Goal: Task Accomplishment & Management: Manage account settings

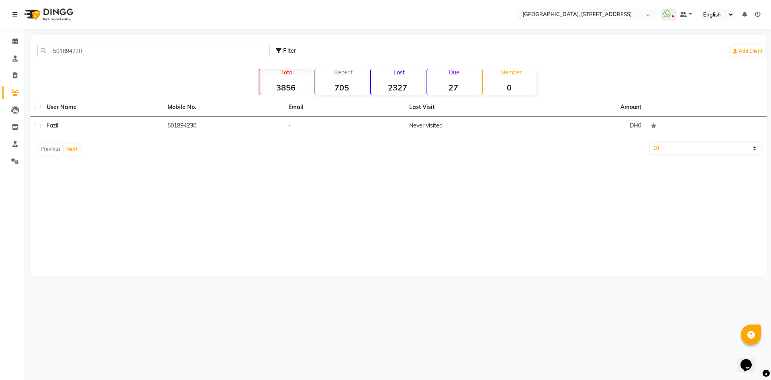
type input "501894230"
click at [587, 140] on div "User Name Mobile No. Email Last Visit Amount Fazil 501894230 - Never visited DH…" at bounding box center [399, 128] width 738 height 61
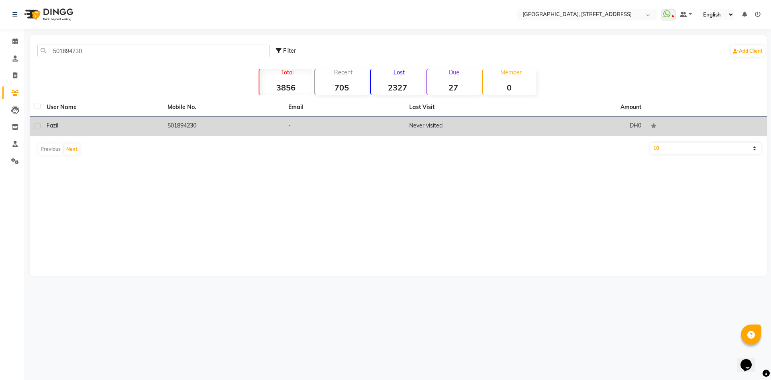
click at [541, 127] on td "DH0" at bounding box center [586, 127] width 121 height 20
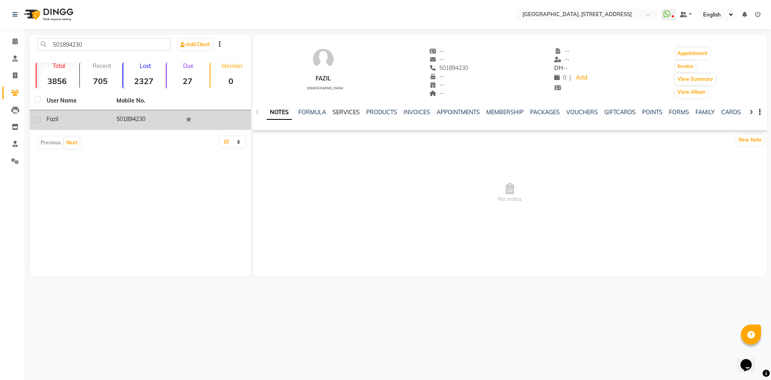
click at [333, 113] on link "SERVICES" at bounding box center [346, 111] width 27 height 7
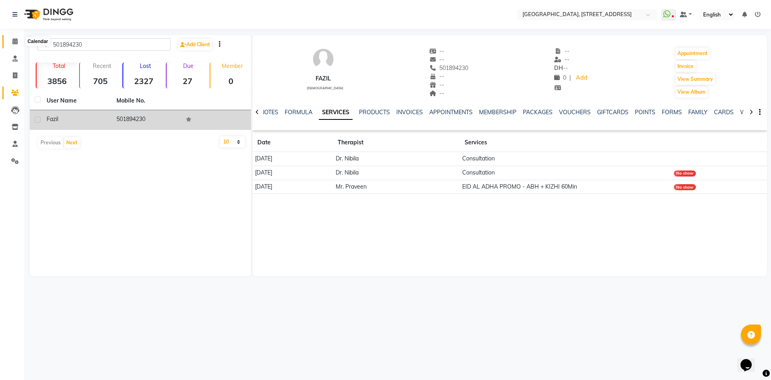
click at [12, 45] on span at bounding box center [15, 41] width 14 height 9
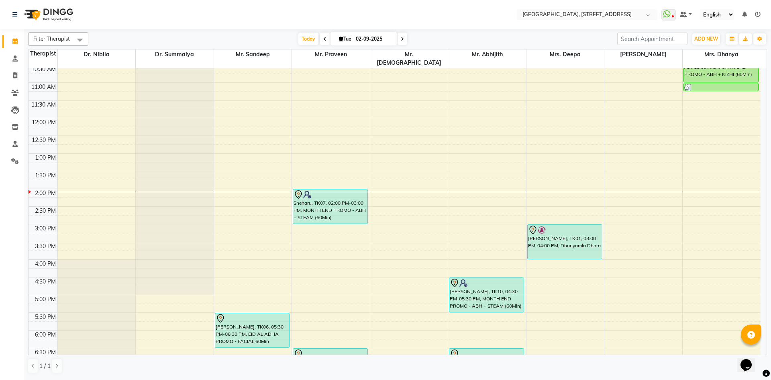
scroll to position [123, 0]
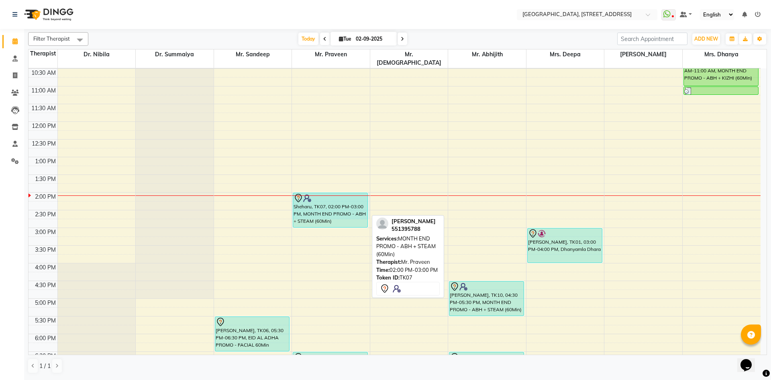
drag, startPoint x: 342, startPoint y: 186, endPoint x: 338, endPoint y: 207, distance: 20.4
click at [338, 207] on div "Sheharu, TK07, 02:00 PM-03:00 PM, MONTH END PROMO - ABH + STEAM (60Min) Salih, …" at bounding box center [331, 227] width 78 height 565
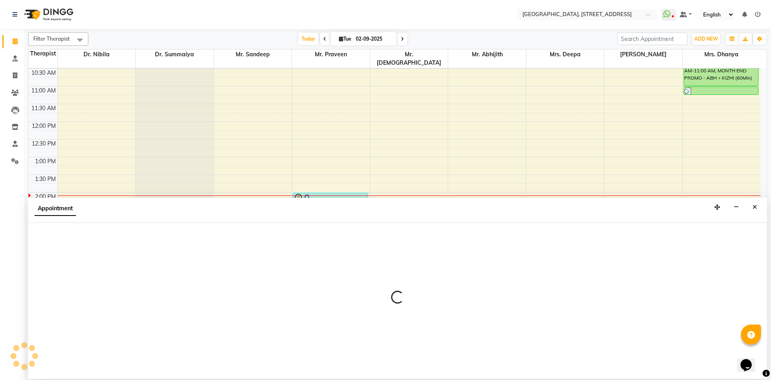
select select "27241"
select select "840"
select select "tentative"
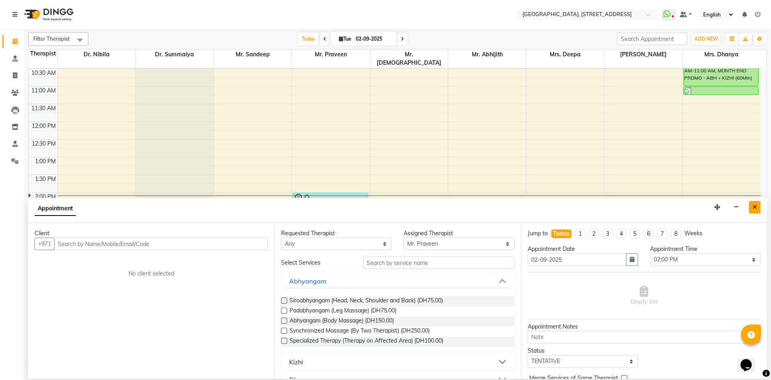
click at [758, 209] on button "Close" at bounding box center [755, 207] width 12 height 12
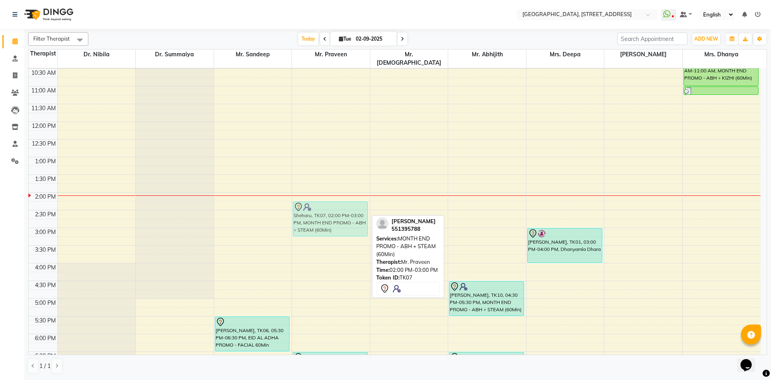
drag, startPoint x: 340, startPoint y: 186, endPoint x: 339, endPoint y: 191, distance: 5.4
click at [339, 191] on div "7:00 AM 7:30 AM 8:00 AM 8:30 AM 9:00 AM 9:30 AM 10:00 AM 10:30 AM 11:00 AM 11:3…" at bounding box center [395, 227] width 732 height 565
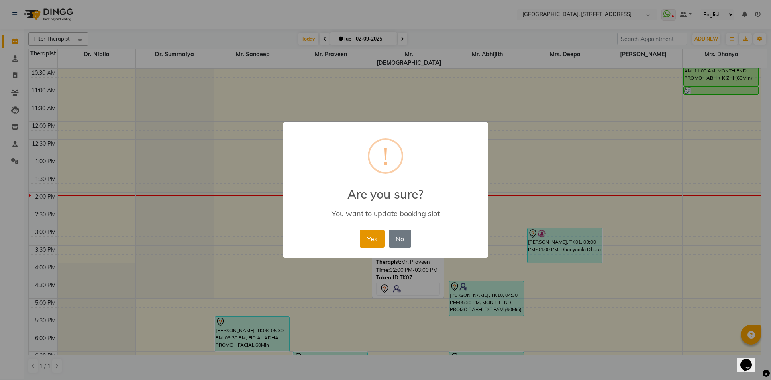
click at [382, 239] on button "Yes" at bounding box center [372, 239] width 25 height 18
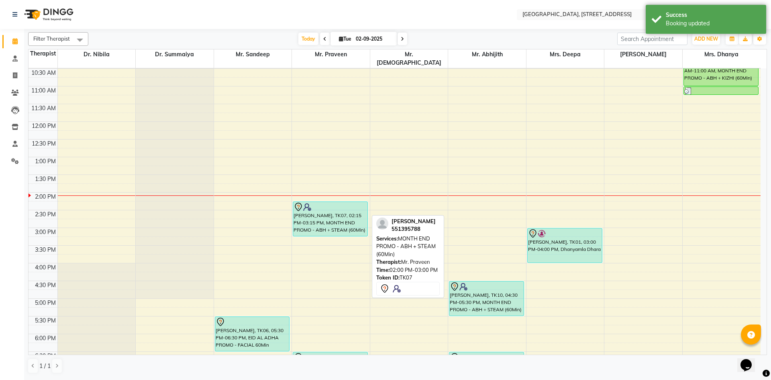
scroll to position [0, 0]
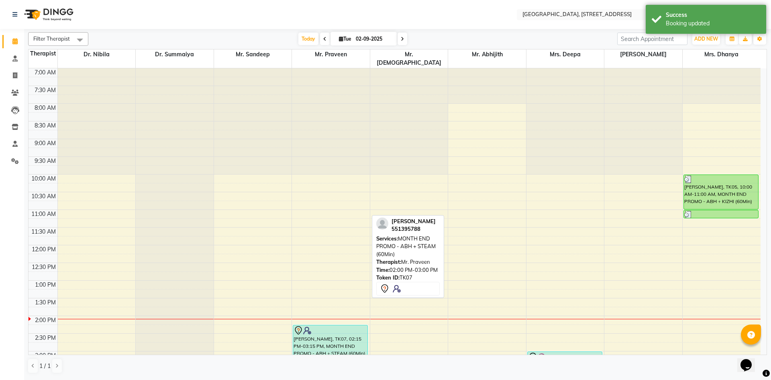
click at [405, 34] on span at bounding box center [403, 39] width 10 height 12
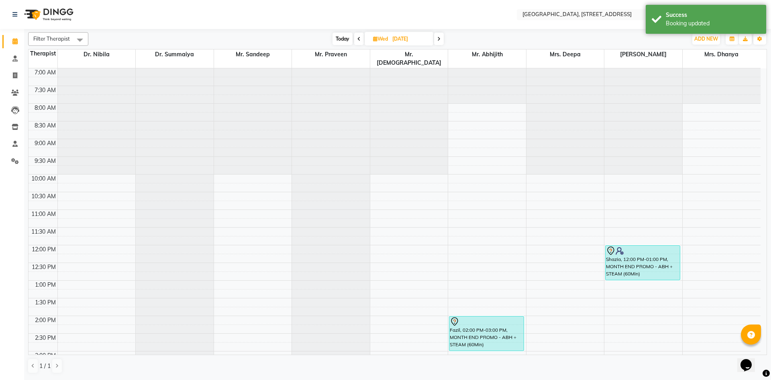
scroll to position [271, 0]
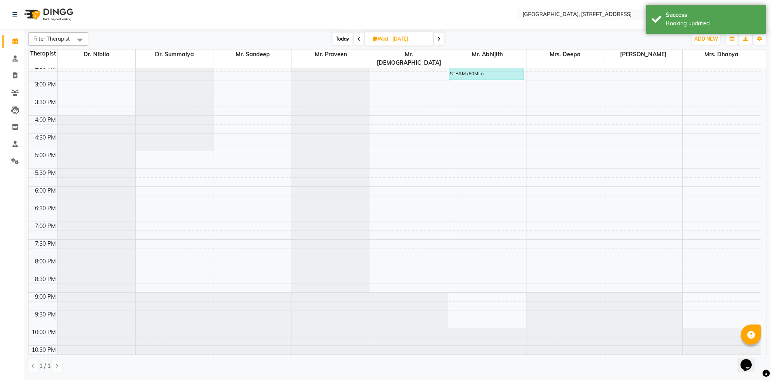
click at [348, 39] on span "Today" at bounding box center [343, 39] width 20 height 12
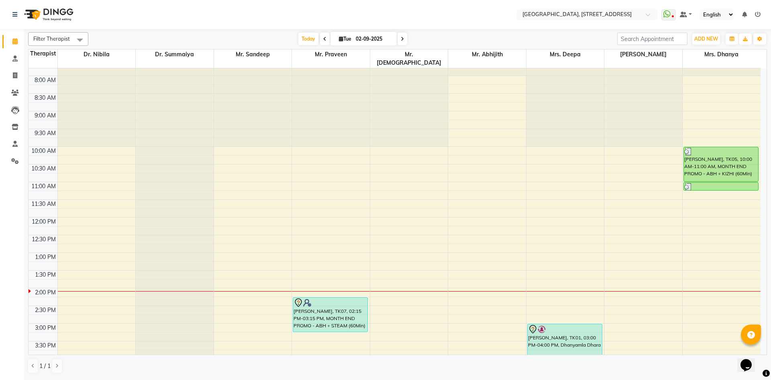
scroll to position [0, 0]
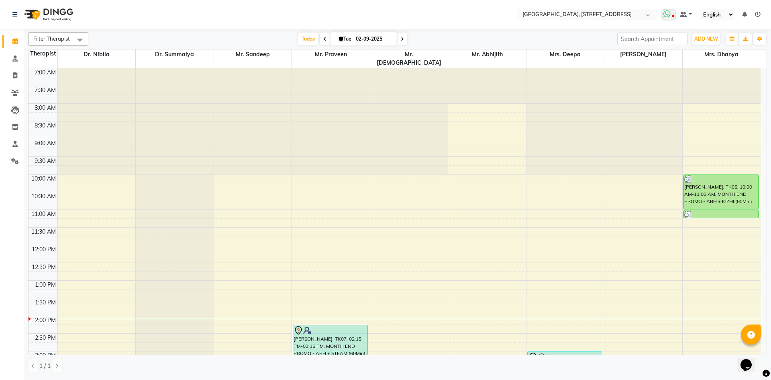
click at [667, 12] on icon at bounding box center [667, 14] width 7 height 8
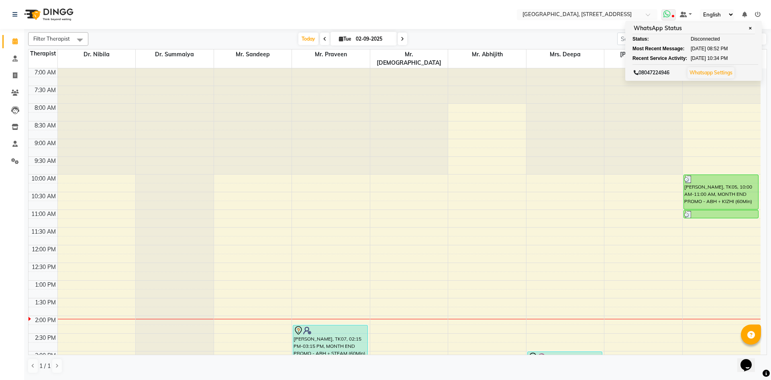
click at [667, 12] on icon at bounding box center [667, 14] width 7 height 8
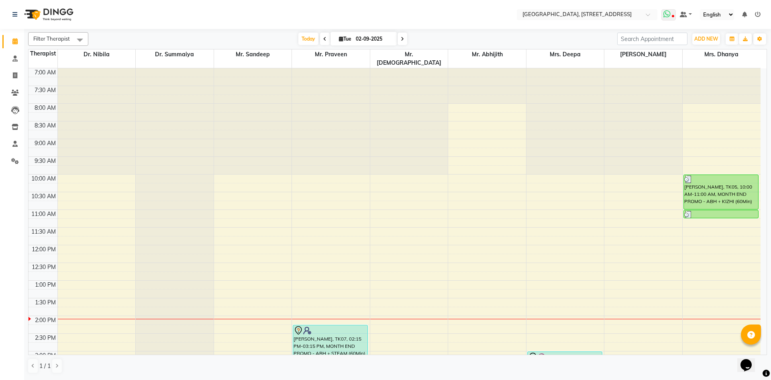
click at [667, 12] on icon at bounding box center [667, 14] width 7 height 8
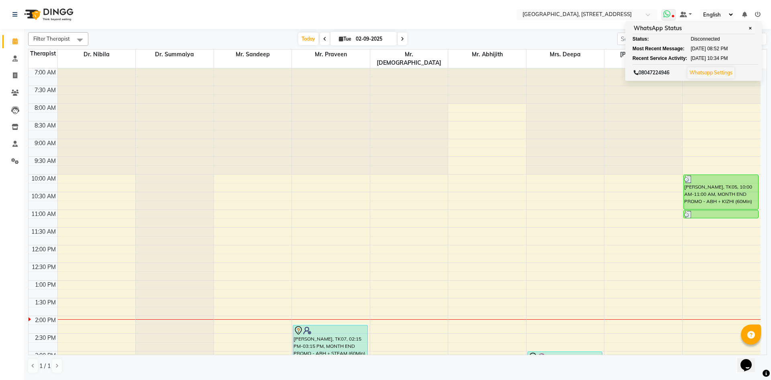
click at [673, 12] on span at bounding box center [669, 14] width 14 height 11
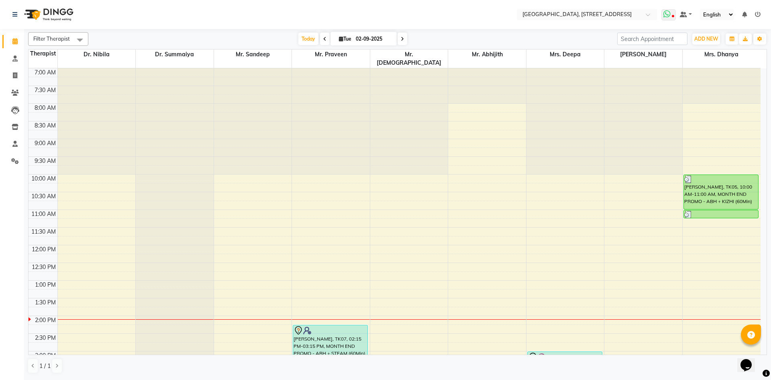
click at [672, 15] on span at bounding box center [669, 14] width 14 height 11
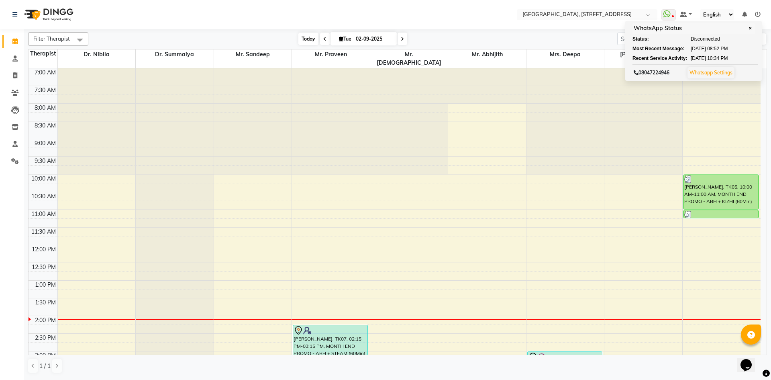
click at [306, 41] on span "Today" at bounding box center [309, 39] width 20 height 12
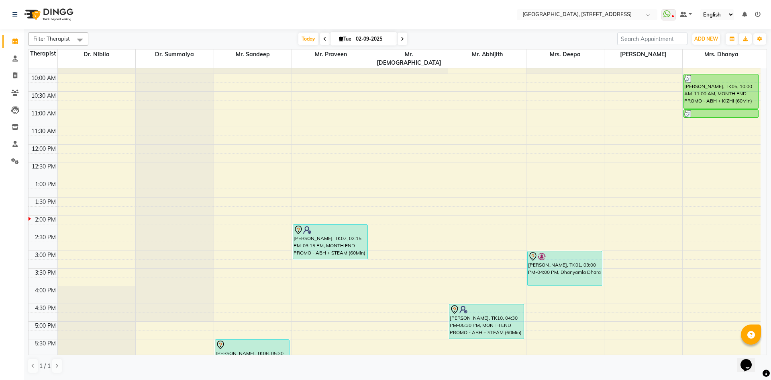
scroll to position [248, 0]
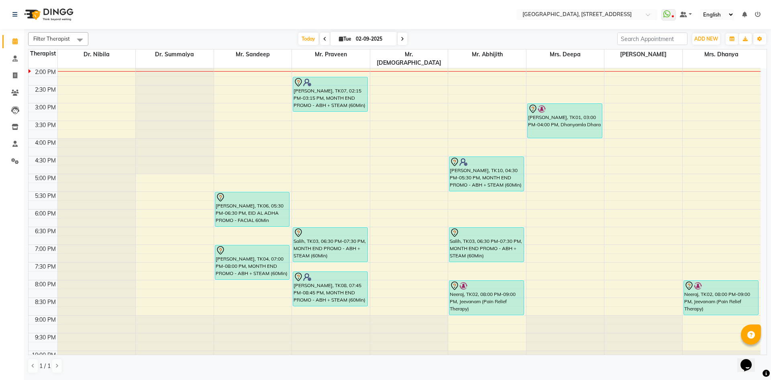
click at [325, 40] on span at bounding box center [325, 39] width 10 height 12
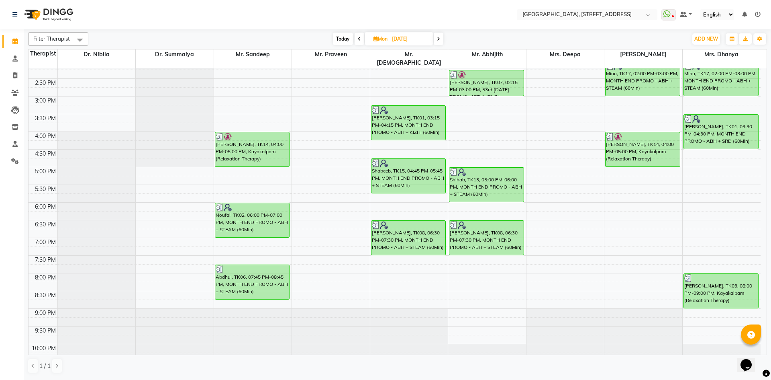
scroll to position [271, 0]
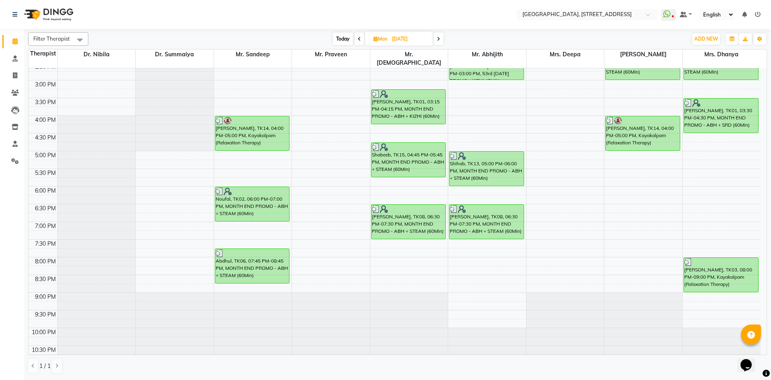
click at [440, 37] on icon at bounding box center [438, 39] width 3 height 5
type input "02-09-2025"
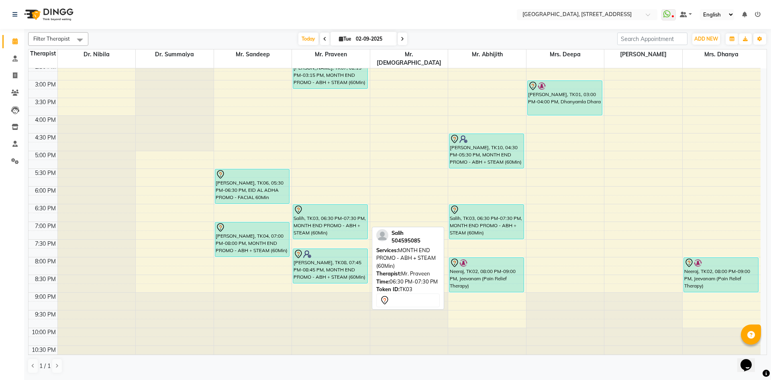
scroll to position [123, 0]
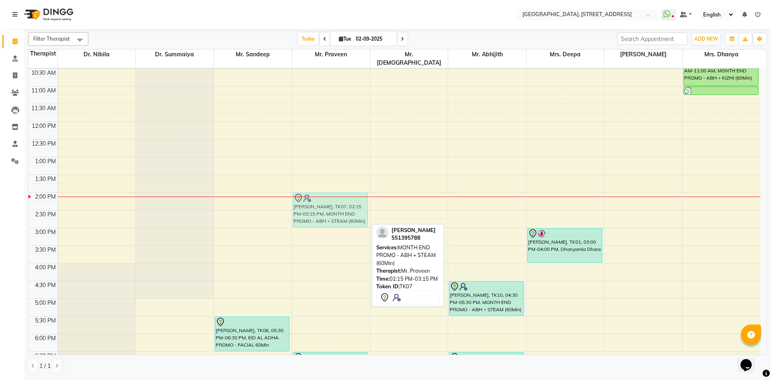
click at [314, 196] on div "Sheharu, TK07, 02:15 PM-03:15 PM, MONTH END PROMO - ABH + STEAM (60Min) Salih, …" at bounding box center [331, 227] width 78 height 565
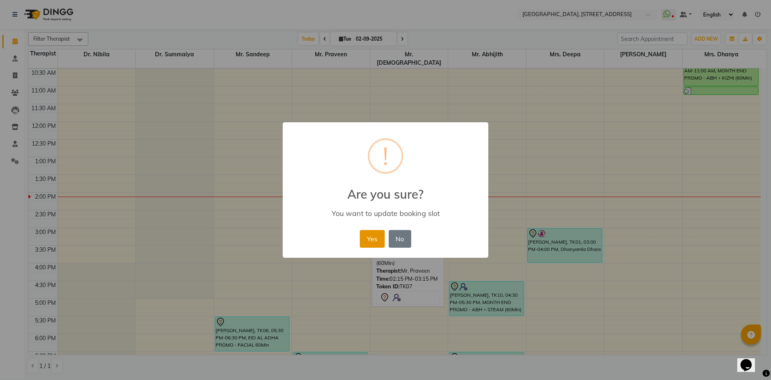
click at [375, 240] on button "Yes" at bounding box center [372, 239] width 25 height 18
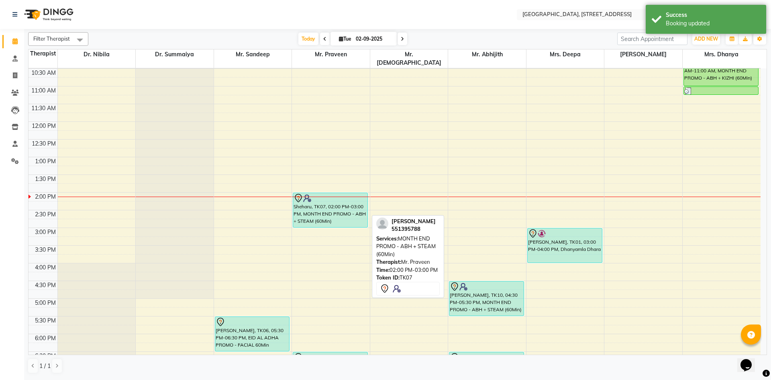
click at [344, 210] on div "Sheharu, TK07, 02:00 PM-03:00 PM, MONTH END PROMO - ABH + STEAM (60Min)" at bounding box center [330, 210] width 74 height 34
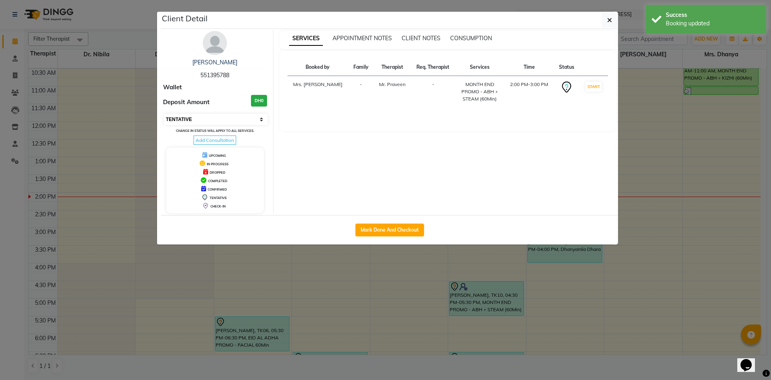
drag, startPoint x: 243, startPoint y: 116, endPoint x: 244, endPoint y: 121, distance: 5.3
click at [243, 116] on select "Select IN SERVICE CONFIRMED TENTATIVE CHECK IN MARK DONE DROPPED UPCOMING" at bounding box center [216, 119] width 104 height 11
select select "3"
click at [164, 114] on select "Select IN SERVICE CONFIRMED TENTATIVE CHECK IN MARK DONE DROPPED UPCOMING" at bounding box center [216, 119] width 104 height 11
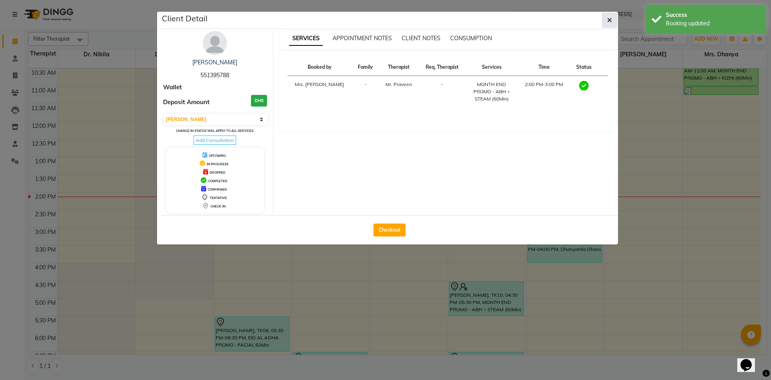
click at [615, 21] on button "button" at bounding box center [609, 19] width 15 height 15
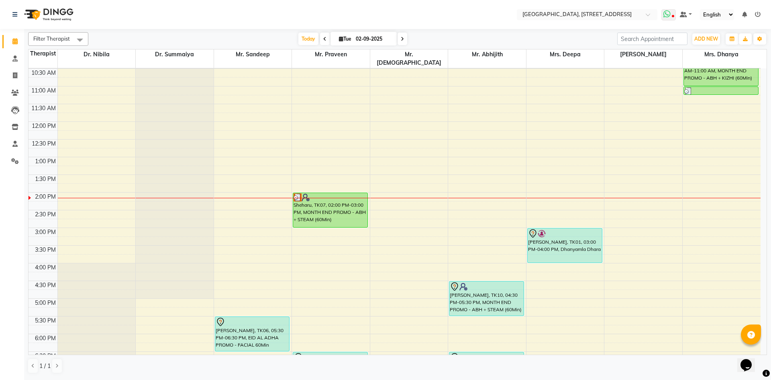
click at [674, 10] on span at bounding box center [669, 14] width 14 height 11
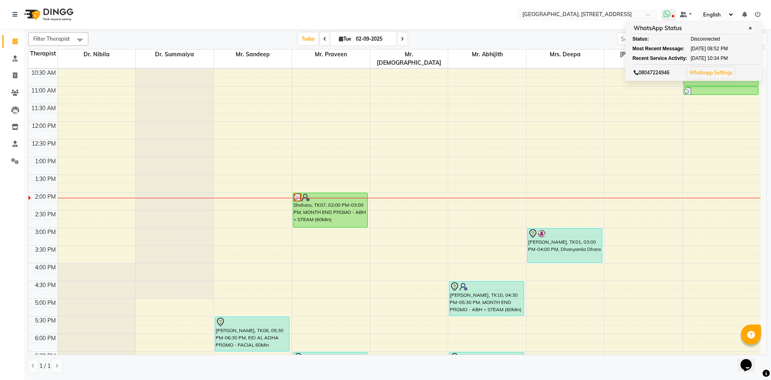
click at [674, 14] on span at bounding box center [669, 14] width 14 height 11
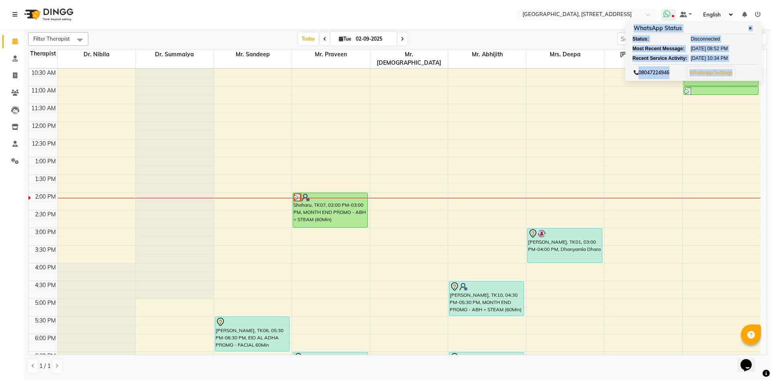
click at [674, 14] on span at bounding box center [669, 14] width 14 height 11
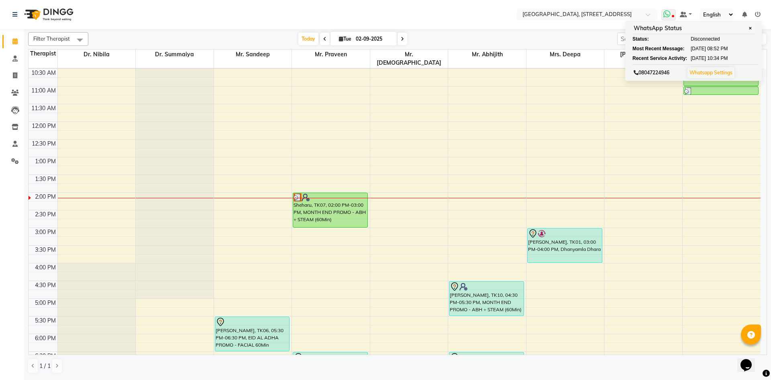
click at [674, 14] on span at bounding box center [669, 14] width 14 height 11
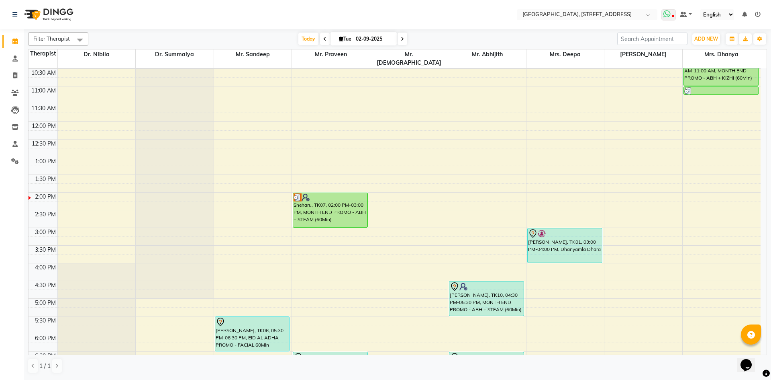
click at [674, 14] on span at bounding box center [669, 14] width 14 height 11
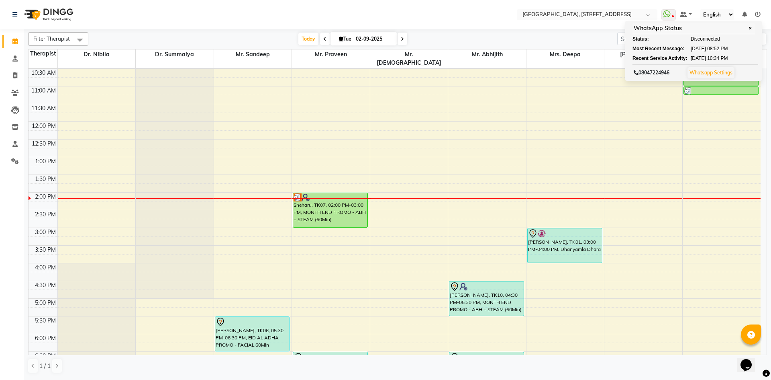
click at [752, 31] on span "✕" at bounding box center [750, 28] width 7 height 6
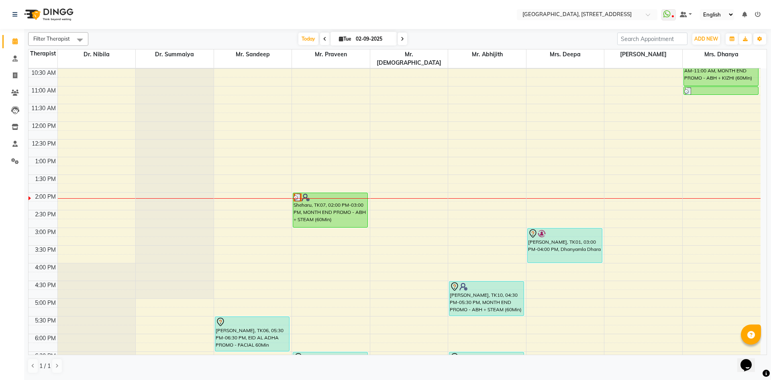
click at [759, 13] on icon at bounding box center [758, 15] width 6 height 6
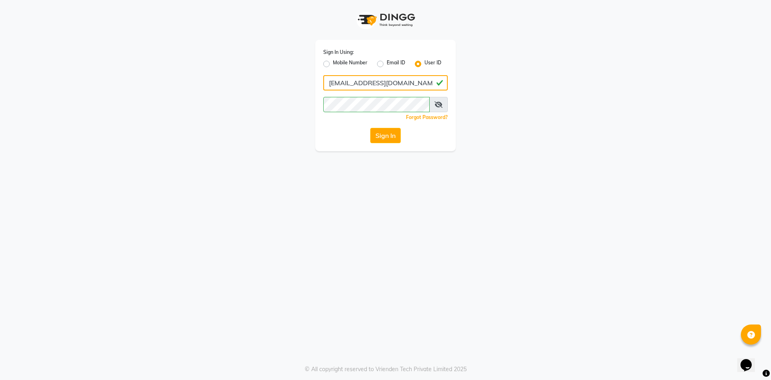
click at [417, 87] on input "[EMAIL_ADDRESS][DOMAIN_NAME]" at bounding box center [385, 82] width 125 height 15
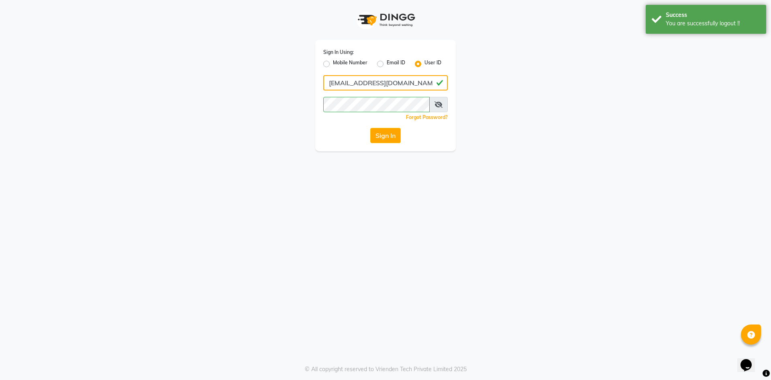
click at [416, 84] on input "[EMAIL_ADDRESS][DOMAIN_NAME]" at bounding box center [385, 82] width 125 height 15
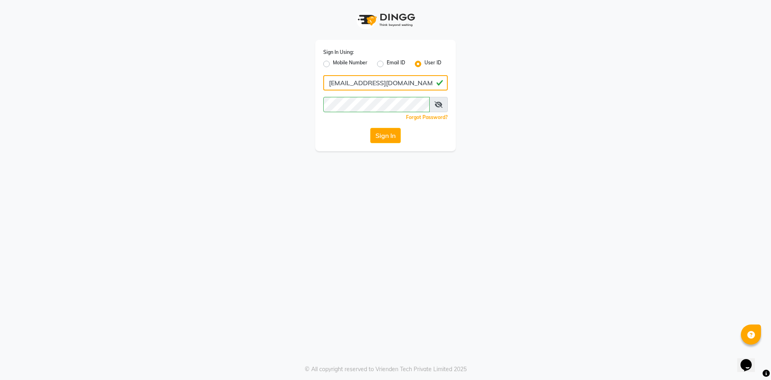
click at [415, 84] on input "[EMAIL_ADDRESS][DOMAIN_NAME]" at bounding box center [385, 82] width 125 height 15
type input "greendotayur"
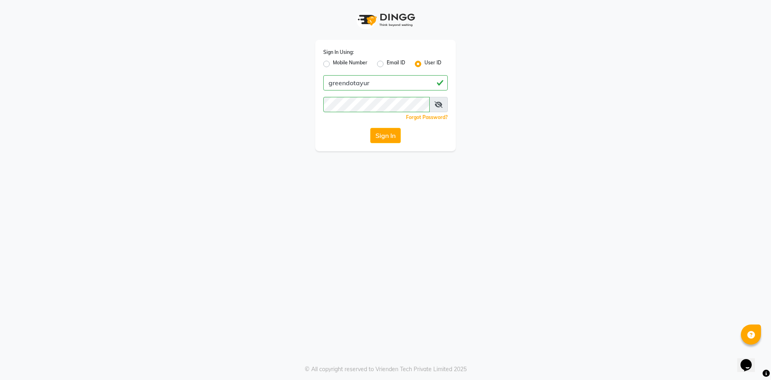
click at [435, 102] on icon at bounding box center [439, 104] width 8 height 6
click at [434, 102] on span at bounding box center [439, 104] width 18 height 15
click at [438, 106] on icon at bounding box center [439, 104] width 7 height 6
click at [388, 133] on button "Sign In" at bounding box center [385, 135] width 31 height 15
